Goal: Task Accomplishment & Management: Complete application form

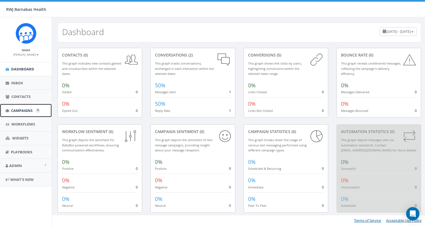
click at [22, 108] on span "Campaigns" at bounding box center [21, 110] width 21 height 5
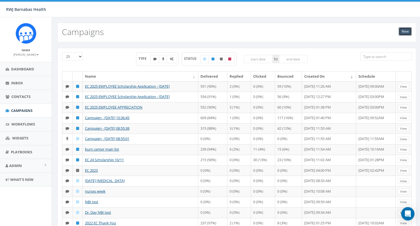
click at [407, 32] on link "New" at bounding box center [405, 31] width 13 height 8
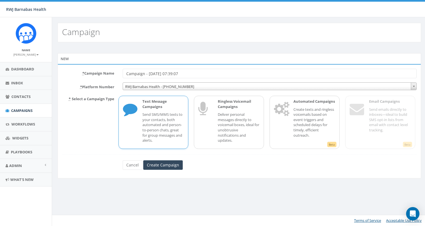
click at [174, 118] on p "Send SMS/MMS texts to your contacts, both automated and person-to-person chats,…" at bounding box center [163, 127] width 42 height 31
click at [163, 165] on input "Create Campaign" at bounding box center [162, 164] width 39 height 9
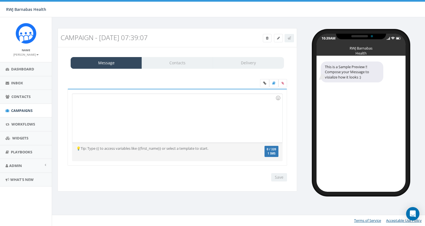
click at [145, 106] on div at bounding box center [177, 118] width 210 height 49
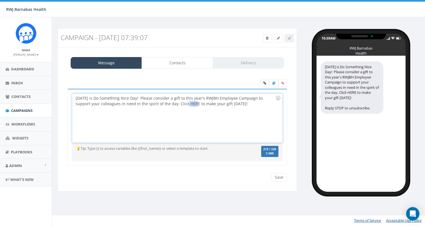
drag, startPoint x: 180, startPoint y: 104, endPoint x: 171, endPoint y: 101, distance: 9.2
click at [171, 101] on div "Today is Do Something Nice Day! Please consider a gift to this year's RWJBH Emp…" at bounding box center [177, 118] width 210 height 49
click at [264, 84] on icon at bounding box center [264, 82] width 3 height 3
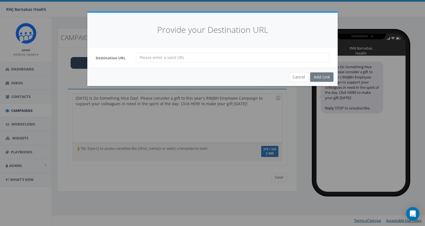
click at [196, 56] on input "url" at bounding box center [232, 57] width 193 height 9
type input "www.rwjbh.org/ec"
click at [322, 77] on div "Add Link" at bounding box center [321, 76] width 23 height 9
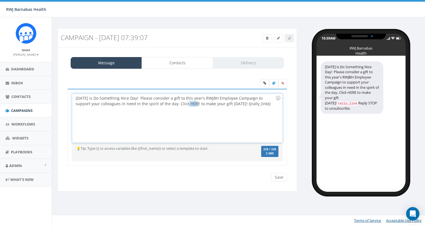
drag, startPoint x: 179, startPoint y: 101, endPoint x: 170, endPoint y: 101, distance: 8.9
click at [170, 101] on div "Today is Do Something Nice Day! Please consider a gift to this year's RWJBH Emp…" at bounding box center [177, 118] width 210 height 49
click at [265, 83] on icon at bounding box center [264, 82] width 3 height 3
drag, startPoint x: 180, startPoint y: 103, endPoint x: 170, endPoint y: 102, distance: 10.1
click at [170, 102] on div "Today is Do Something Nice Day! Please consider a gift to this year's RWJBH Emp…" at bounding box center [177, 118] width 210 height 49
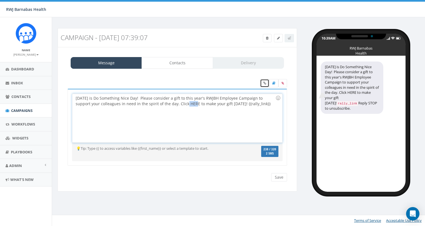
click at [263, 83] on icon at bounding box center [264, 82] width 3 height 3
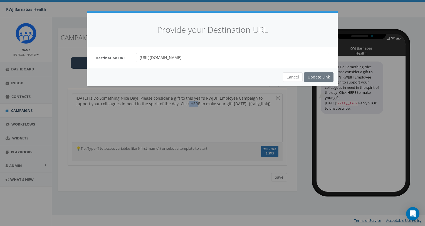
click at [207, 56] on input "https://www.rwjbh.org/ec" at bounding box center [232, 57] width 193 height 9
type input "https://www.rwjbh.org/ecmail"
click at [312, 76] on div "Update Link" at bounding box center [318, 76] width 29 height 9
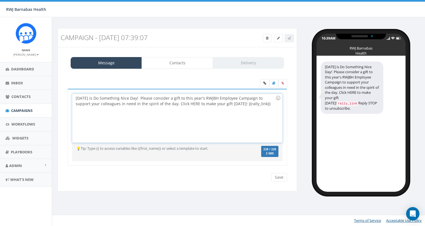
click at [160, 103] on div "Today is Do Something Nice Day! Please consider a gift to this year's RWJBH Emp…" at bounding box center [177, 118] width 210 height 49
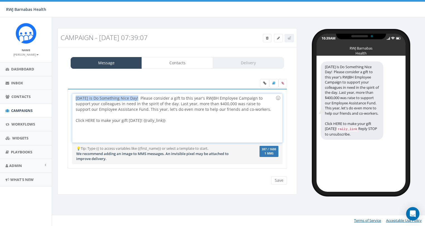
drag, startPoint x: 136, startPoint y: 97, endPoint x: 71, endPoint y: 96, distance: 64.5
click at [71, 96] on div "Today is Do Something Nice Day! Please consider a gift to this year's RWJBH Emp…" at bounding box center [177, 129] width 219 height 80
click at [119, 102] on div "Today is Do Something Nice Day! Please consider a gift to this year's RWJBH Emp…" at bounding box center [177, 118] width 210 height 49
click at [146, 102] on div "Today is Do Something Nice Day! Please consider a gift to this year's RWJBH Emp…" at bounding box center [177, 118] width 210 height 49
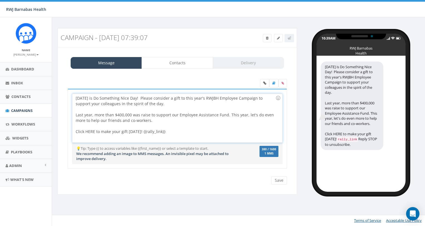
click at [171, 130] on div "Click HERE to make your gift today! {{rally_link}}" at bounding box center [176, 132] width 200 height 6
click at [171, 133] on div "Click HERE to make your gift today! {{rally_link}}" at bounding box center [176, 132] width 200 height 6
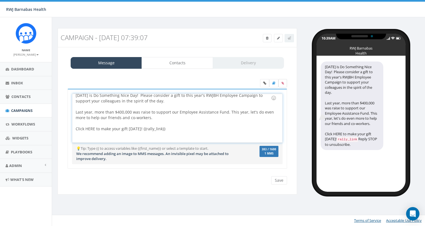
click at [283, 83] on icon at bounding box center [282, 82] width 3 height 3
click at [0, 0] on input "file" at bounding box center [0, 0] width 0 height 0
click at [181, 65] on link "Contacts" at bounding box center [176, 63] width 71 height 12
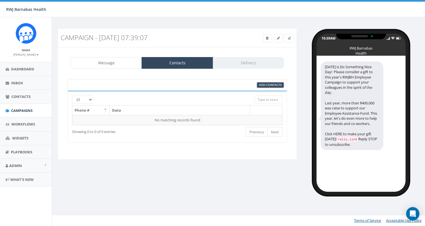
click at [268, 83] on span "Add Contacts" at bounding box center [270, 85] width 23 height 4
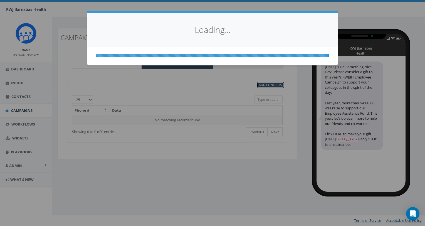
select select
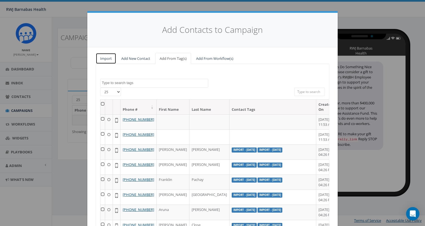
click at [101, 59] on link "Import" at bounding box center [106, 58] width 21 height 11
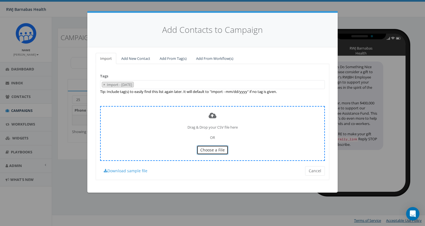
click at [206, 149] on span "Choose a File" at bounding box center [212, 149] width 24 height 5
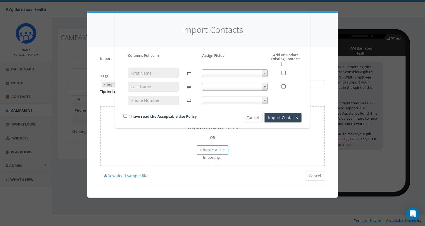
click at [265, 73] on b at bounding box center [264, 73] width 2 height 1
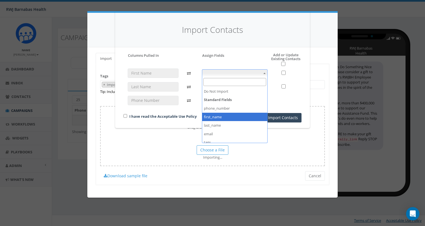
select select "first_name"
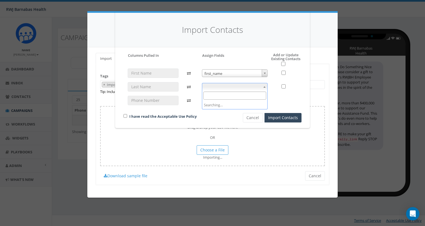
click at [266, 86] on span at bounding box center [265, 86] width 6 height 7
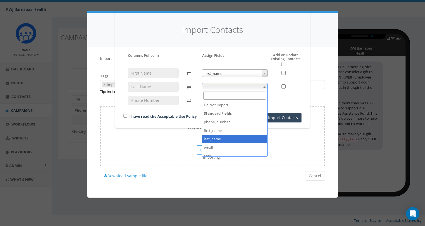
select select "last_name"
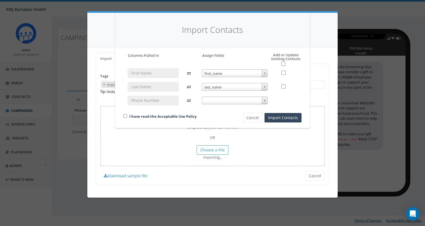
click at [263, 101] on span at bounding box center [265, 100] width 6 height 7
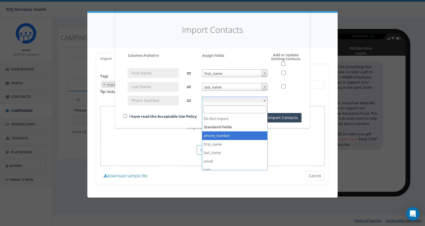
select select "phone_number"
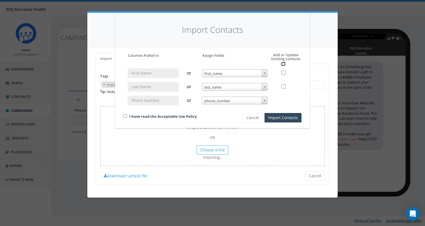
click at [283, 63] on input "checkbox" at bounding box center [283, 64] width 4 height 4
checkbox input "true"
click at [281, 118] on button "Import Contacts" at bounding box center [282, 117] width 37 height 9
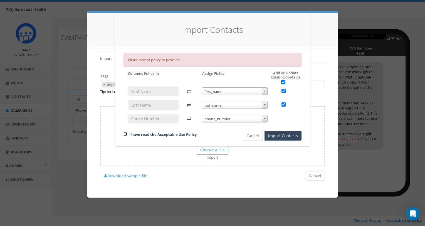
click at [124, 134] on input "checkbox" at bounding box center [125, 134] width 4 height 4
checkbox input "true"
click at [275, 133] on button "Import Contacts" at bounding box center [282, 135] width 37 height 9
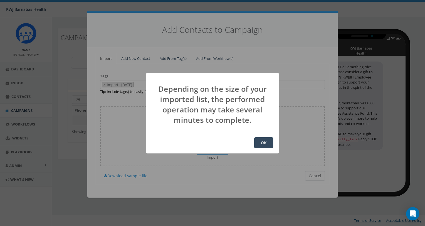
click at [255, 145] on button "OK" at bounding box center [263, 142] width 19 height 11
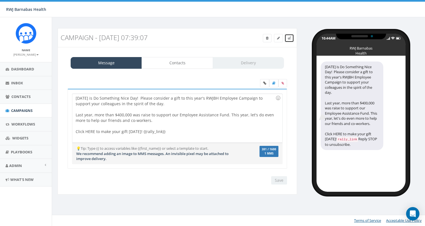
click at [290, 37] on icon at bounding box center [288, 37] width 3 height 3
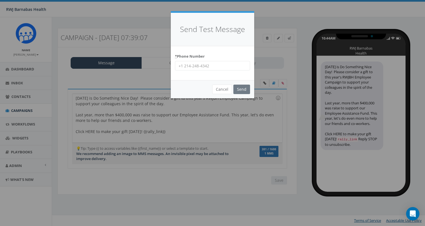
click at [213, 66] on input "* Phone Number" at bounding box center [212, 65] width 75 height 9
type input "7322413323"
click at [240, 90] on input "Send" at bounding box center [241, 88] width 17 height 9
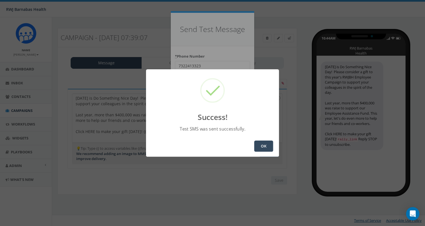
click at [266, 147] on button "OK" at bounding box center [263, 145] width 19 height 11
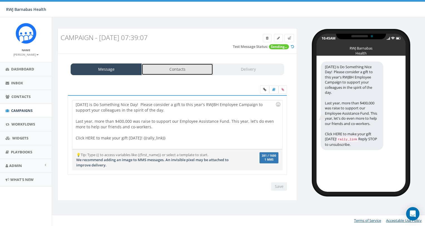
click at [192, 70] on link "Contacts" at bounding box center [176, 69] width 71 height 12
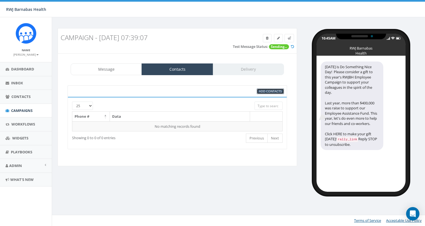
click at [271, 91] on span "Add Contacts" at bounding box center [270, 91] width 23 height 4
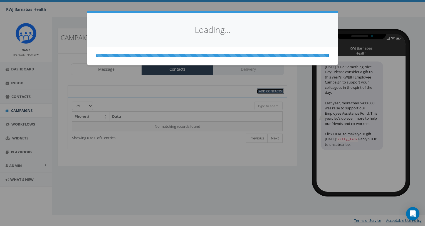
select select
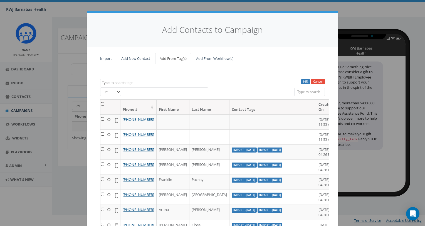
click at [132, 84] on textarea "Search" at bounding box center [155, 82] width 106 height 5
click at [109, 59] on link "Import" at bounding box center [106, 58] width 21 height 11
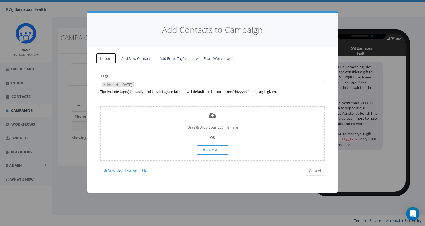
click at [106, 58] on link "Import" at bounding box center [106, 58] width 21 height 11
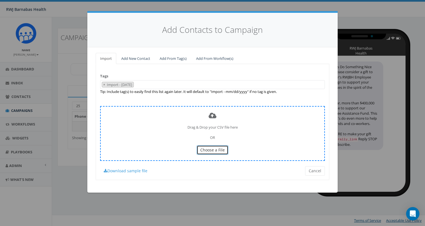
click at [205, 150] on span "Choose a File" at bounding box center [212, 149] width 24 height 5
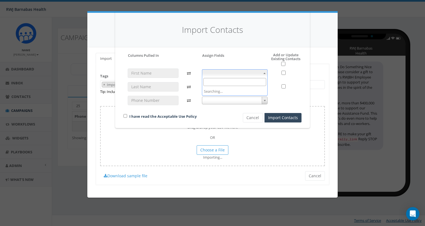
click at [264, 72] on span at bounding box center [265, 72] width 6 height 7
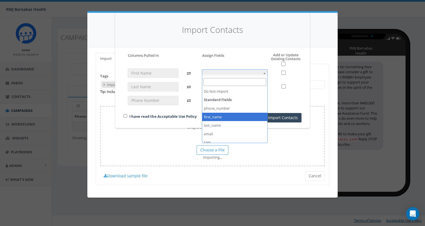
select select "first_name"
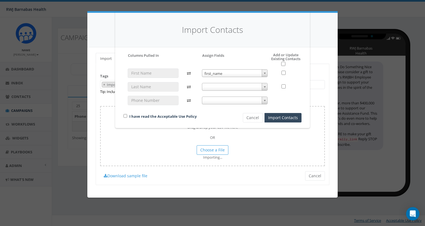
click at [266, 87] on span at bounding box center [265, 86] width 6 height 7
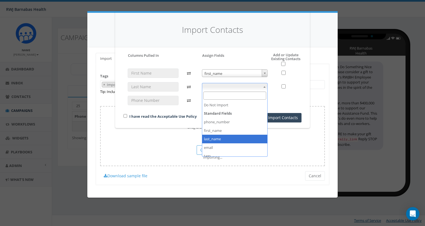
select select "last_name"
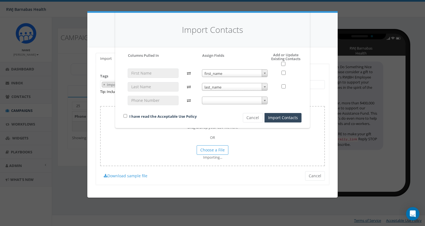
click at [265, 100] on b at bounding box center [264, 100] width 2 height 1
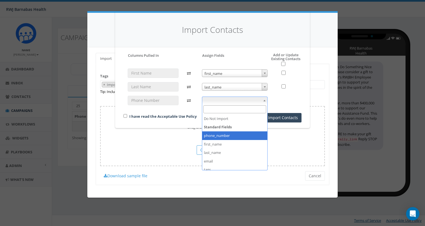
select select "phone_number"
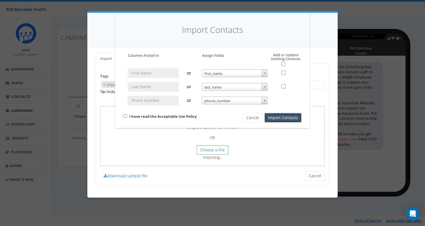
click at [274, 120] on button "Import Contacts" at bounding box center [282, 117] width 37 height 9
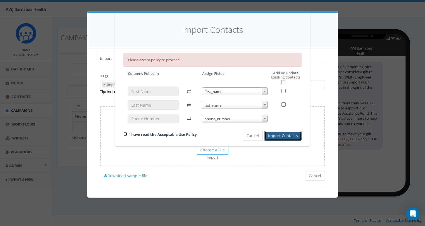
click at [125, 134] on input "checkbox" at bounding box center [125, 134] width 4 height 4
checkbox input "true"
click at [269, 134] on button "Import Contacts" at bounding box center [282, 135] width 37 height 9
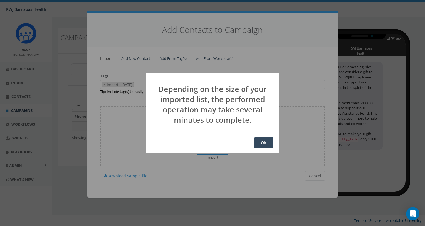
click at [263, 144] on button "OK" at bounding box center [263, 142] width 19 height 11
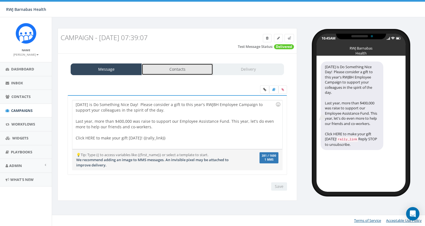
click at [185, 72] on link "Contacts" at bounding box center [176, 69] width 71 height 12
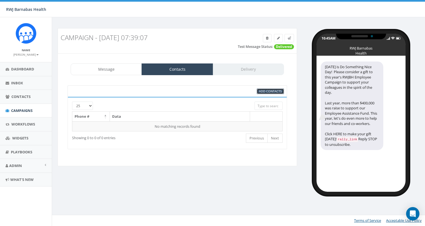
click at [269, 89] on span "Add Contacts" at bounding box center [270, 91] width 23 height 4
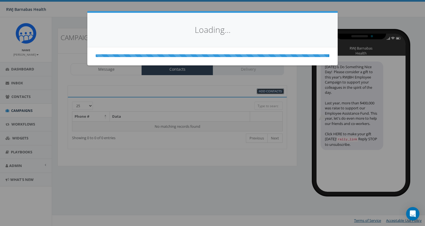
select select
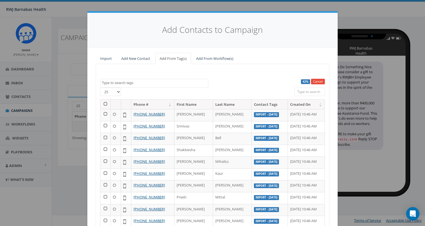
click at [102, 104] on th at bounding box center [105, 104] width 10 height 10
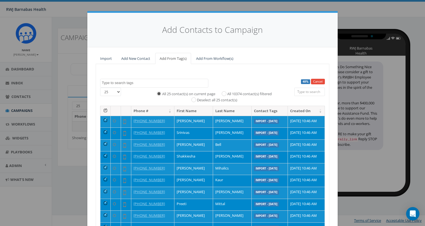
drag, startPoint x: 327, startPoint y: 127, endPoint x: 325, endPoint y: 176, distance: 49.5
click at [325, 176] on div "48% Cancel FFTF Import - 01/21/2025 Import - 04/15/2024 Import - 05/10/2024 Imp…" at bounding box center [212, 165] width 233 height 202
click at [223, 94] on input "All 10374 contact(s) filtered" at bounding box center [225, 93] width 4 height 4
radio input "true"
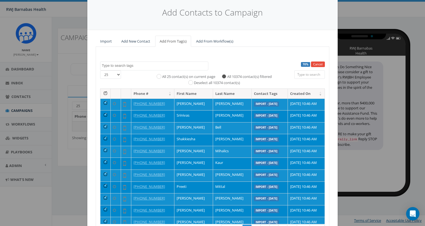
scroll to position [17, 0]
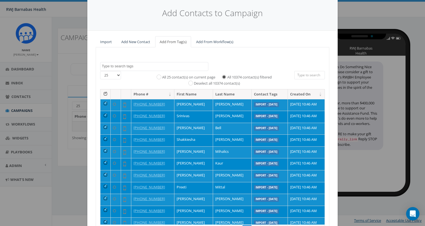
click at [176, 64] on textarea "Search" at bounding box center [155, 66] width 106 height 5
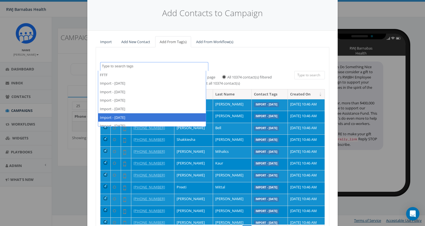
select select "Import - [DATE]"
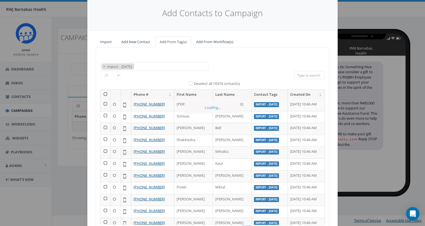
scroll to position [23, 0]
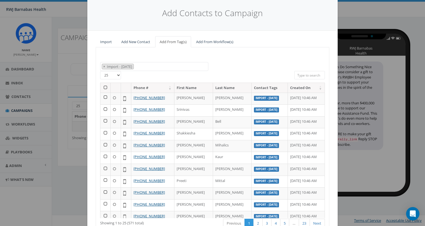
click at [102, 84] on th at bounding box center [105, 88] width 10 height 10
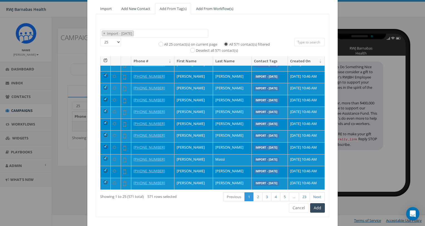
scroll to position [61, 0]
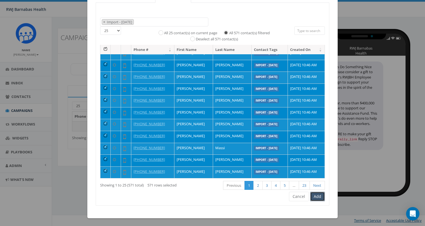
click at [321, 195] on button "Add" at bounding box center [317, 195] width 15 height 9
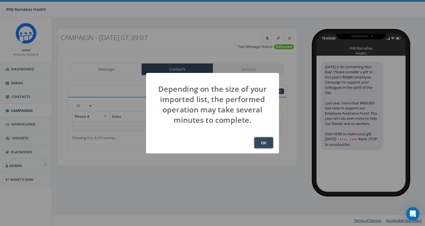
click at [261, 141] on button "OK" at bounding box center [263, 142] width 19 height 11
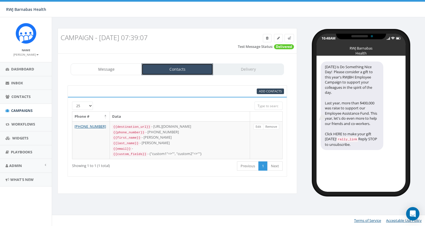
click at [178, 70] on link "Contacts" at bounding box center [176, 69] width 71 height 12
click at [273, 91] on span "Add Contacts" at bounding box center [270, 91] width 23 height 4
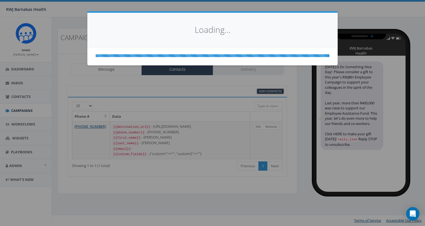
select select
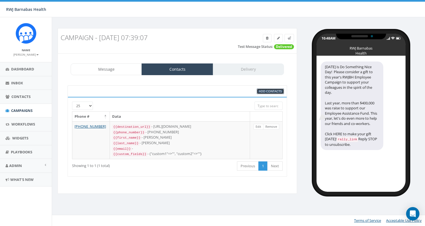
click at [273, 91] on span "Add Contacts" at bounding box center [270, 91] width 23 height 4
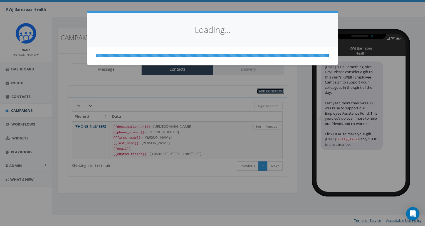
select select
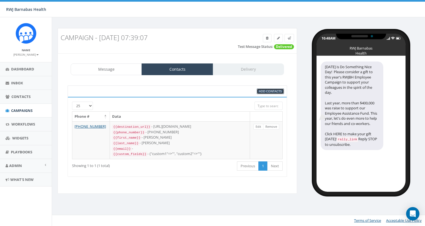
click at [273, 91] on span "Add Contacts" at bounding box center [270, 91] width 23 height 4
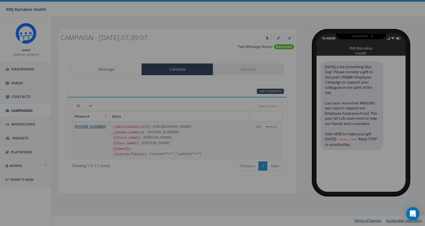
select select
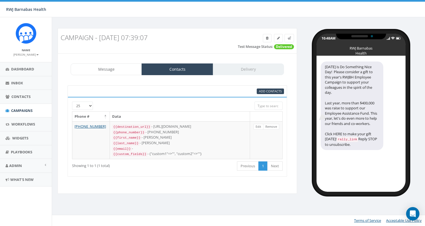
click at [267, 96] on div "95% Add Contacts" at bounding box center [177, 91] width 219 height 12
click at [265, 90] on span "Add Contacts" at bounding box center [270, 91] width 23 height 4
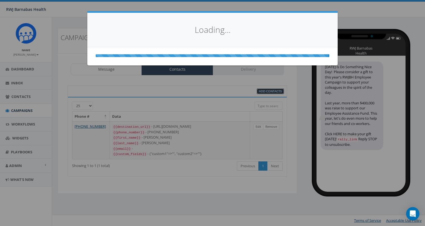
select select
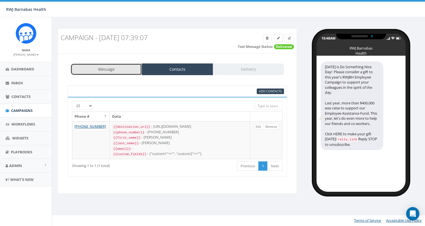
click at [114, 72] on link "Message" at bounding box center [106, 69] width 71 height 12
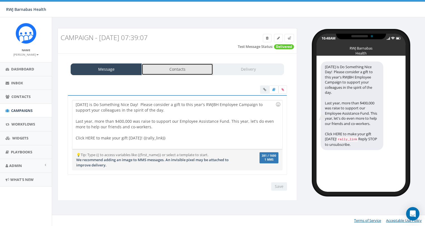
click at [159, 70] on link "Contacts" at bounding box center [176, 69] width 71 height 12
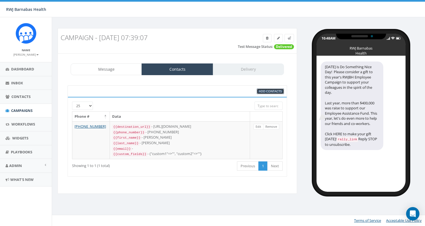
click at [265, 91] on span "Add Contacts" at bounding box center [270, 91] width 23 height 4
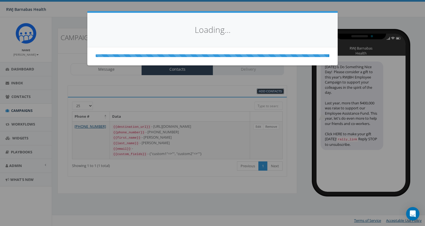
select select
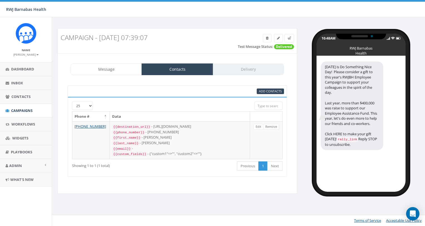
click at [229, 71] on div "Message Contacts Delivery" at bounding box center [177, 69] width 213 height 12
click at [19, 109] on span "Campaigns" at bounding box center [21, 110] width 21 height 5
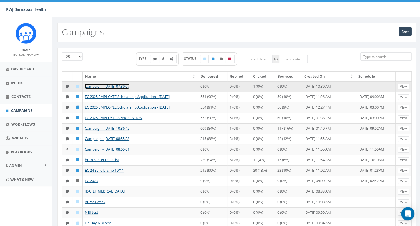
click at [118, 84] on link "Campaign - [DATE] 07:39:07" at bounding box center [107, 86] width 44 height 5
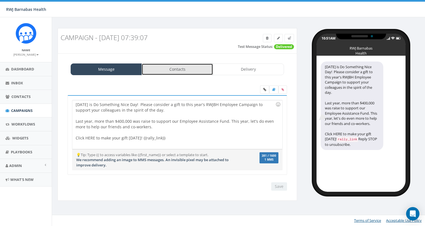
click at [163, 71] on link "Contacts" at bounding box center [176, 69] width 71 height 12
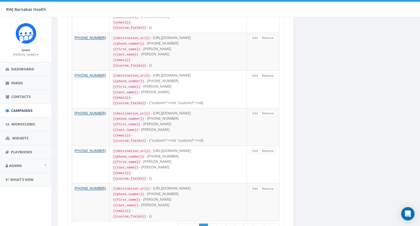
scroll to position [855, 0]
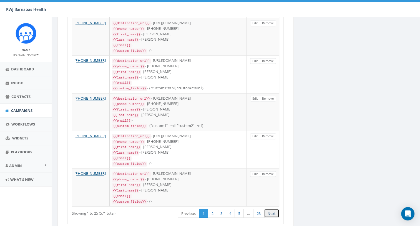
click at [275, 208] on link "Next" at bounding box center [271, 212] width 15 height 9
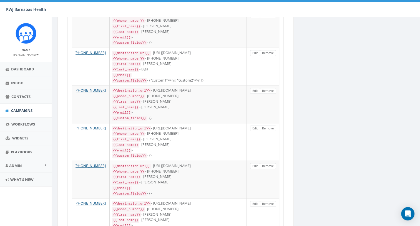
scroll to position [0, 0]
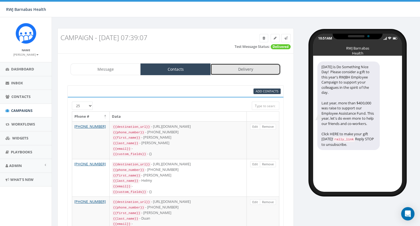
click at [230, 67] on link "Delivery" at bounding box center [246, 69] width 70 height 12
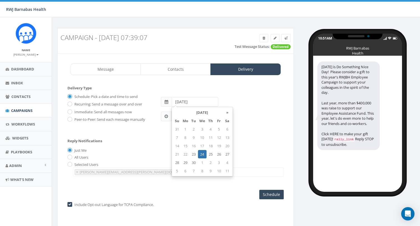
click at [199, 101] on input "[DATE]" at bounding box center [195, 101] width 47 height 9
click at [227, 111] on th "»" at bounding box center [227, 112] width 8 height 8
click at [177, 137] on td "5" at bounding box center [177, 137] width 8 height 8
type input "[DATE]"
click at [259, 90] on form "Delivery Type Schedule: Pick a date and time to send Recurring: Send a message …" at bounding box center [176, 109] width 216 height 48
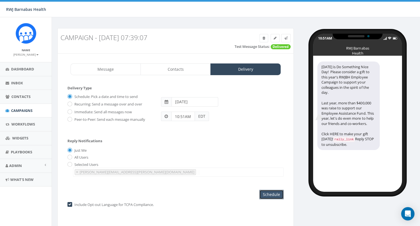
click at [268, 191] on input "Schedule" at bounding box center [272, 194] width 24 height 9
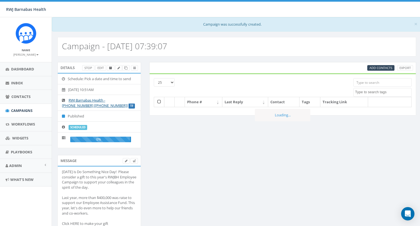
select select
